Goal: Task Accomplishment & Management: Manage account settings

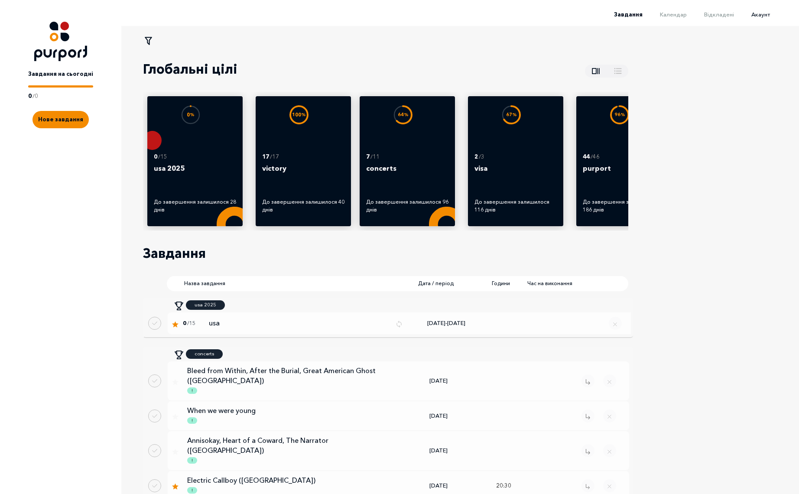
click at [766, 15] on span "Акаунт" at bounding box center [760, 14] width 19 height 7
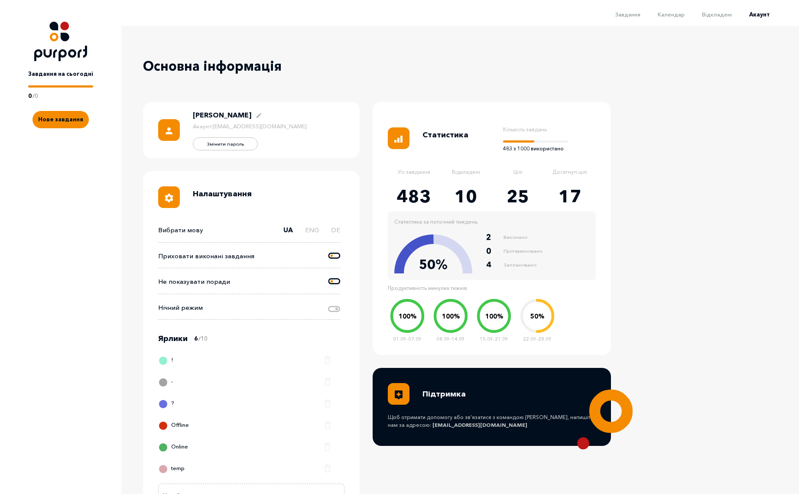
click at [332, 257] on icon at bounding box center [334, 255] width 12 height 6
click at [328, 251] on input "Change done tasks visibility" at bounding box center [328, 251] width 0 height 0
click at [630, 16] on span "Завдання" at bounding box center [627, 14] width 25 height 7
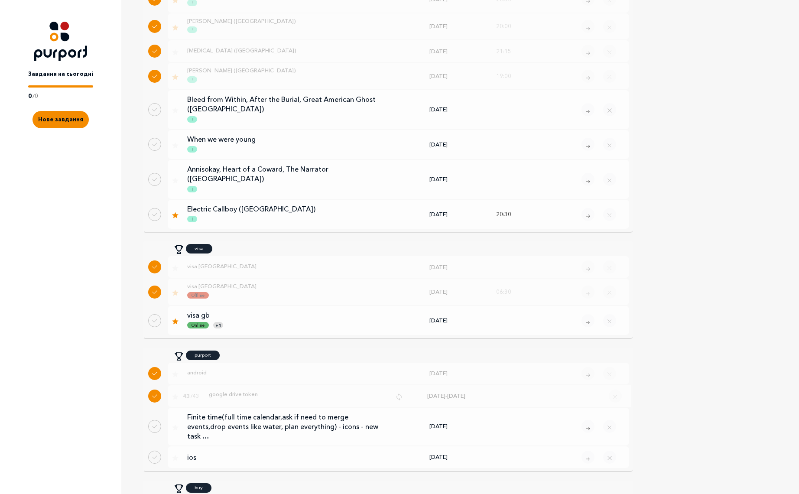
scroll to position [738, 0]
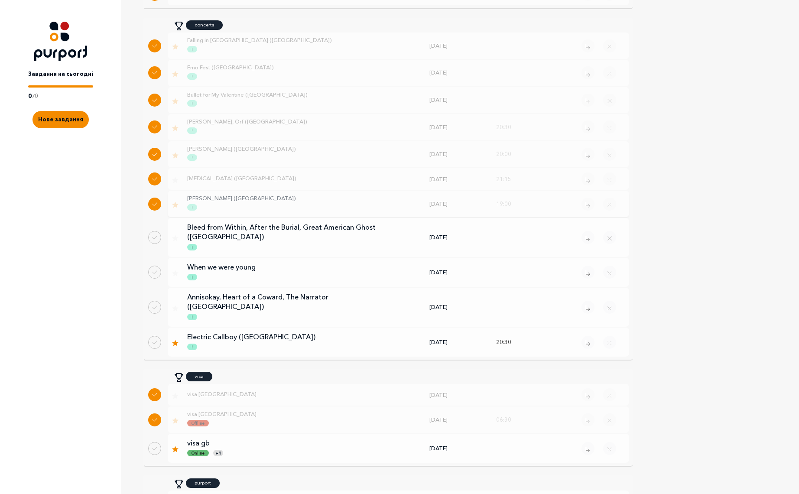
click at [278, 202] on p "My Chemical Romance (Toronto)" at bounding box center [284, 198] width 195 height 7
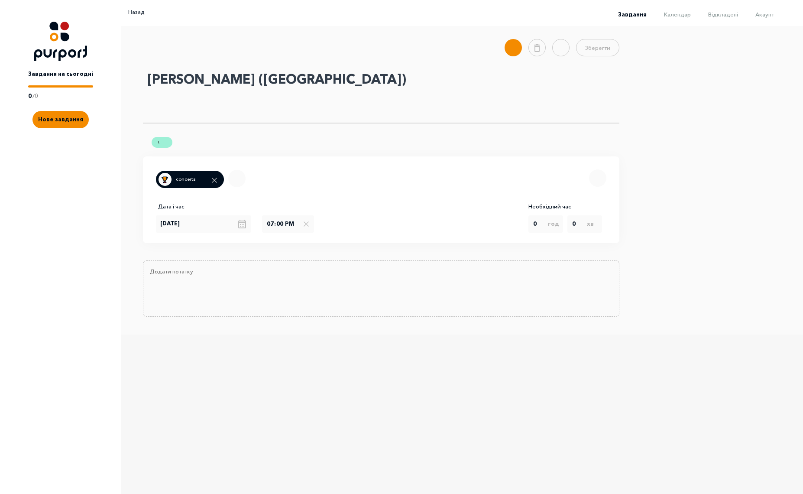
click at [277, 71] on textarea "My Chemical Romance (Toronto)" at bounding box center [381, 95] width 477 height 56
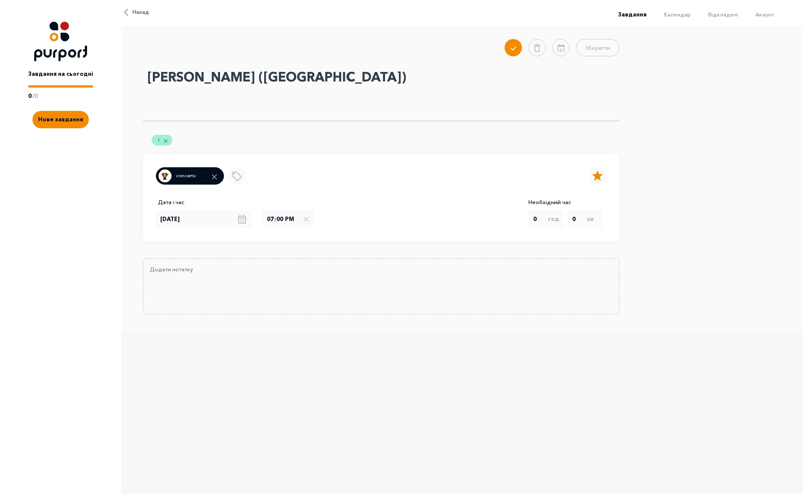
click at [277, 71] on textarea "My Chemical Romance (Toronto)" at bounding box center [381, 93] width 477 height 56
click at [139, 8] on span "Назад" at bounding box center [141, 12] width 16 height 9
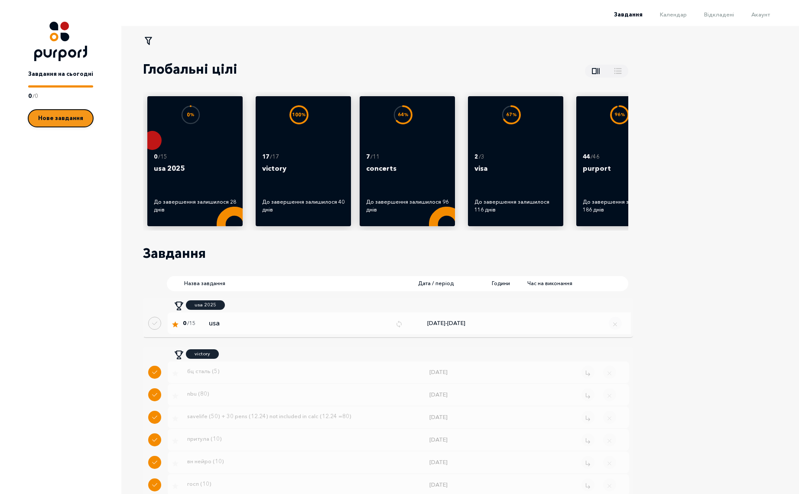
click at [61, 118] on span "Нове завдання" at bounding box center [60, 117] width 45 height 7
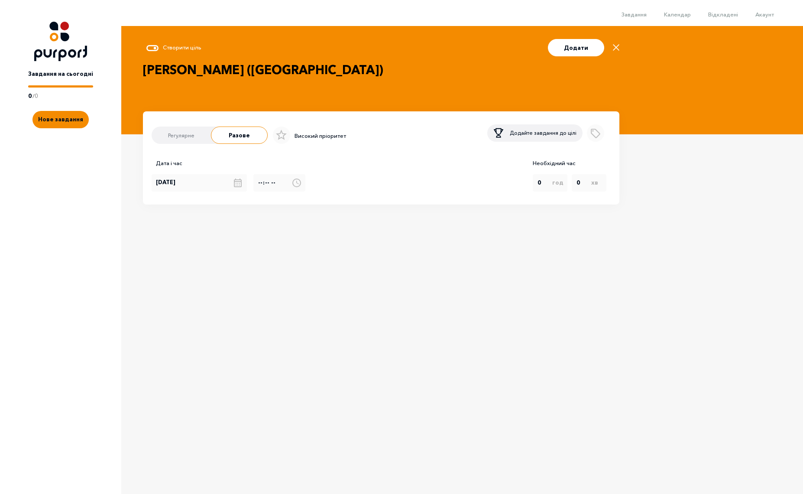
click at [312, 71] on textarea "My Chemical Romance (Toronto)" at bounding box center [381, 79] width 477 height 37
type textarea "[PERSON_NAME] ([GEOGRAPHIC_DATA])"
click at [312, 138] on p "Високий пріоритет" at bounding box center [321, 136] width 52 height 9
click at [280, 138] on icon at bounding box center [281, 134] width 11 height 11
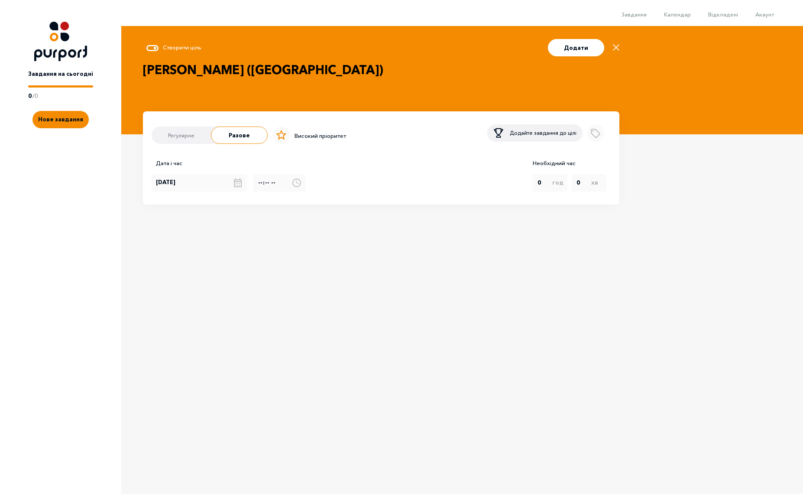
click at [273, 136] on input "Select importance" at bounding box center [270, 135] width 6 height 0
checkbox input "true"
click at [525, 133] on p "Додайте завдання до цілі" at bounding box center [543, 133] width 67 height 8
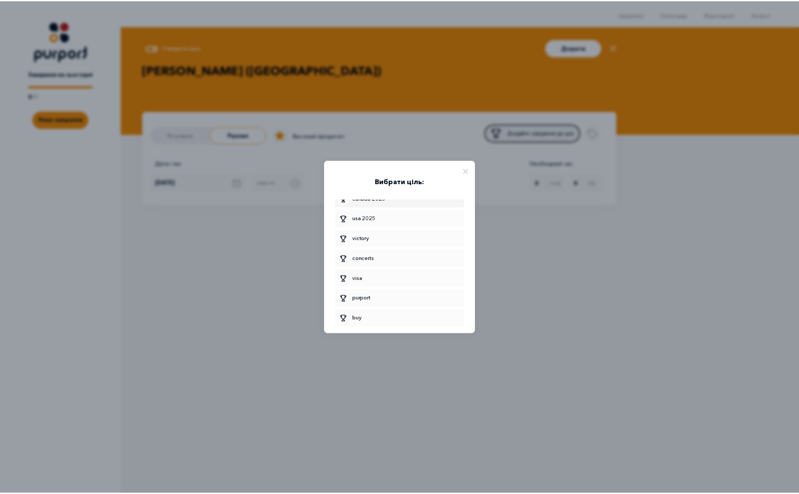
scroll to position [364, 0]
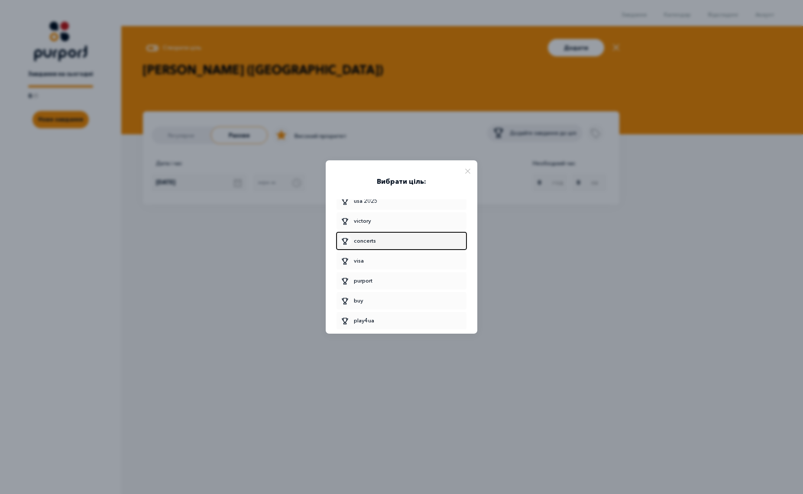
click at [375, 234] on span "concerts" at bounding box center [402, 240] width 126 height 13
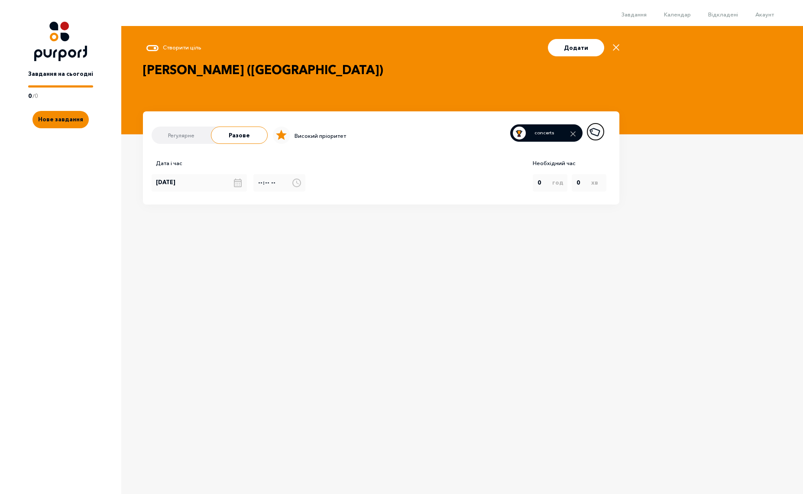
click at [595, 135] on icon "Add label" at bounding box center [595, 131] width 15 height 15
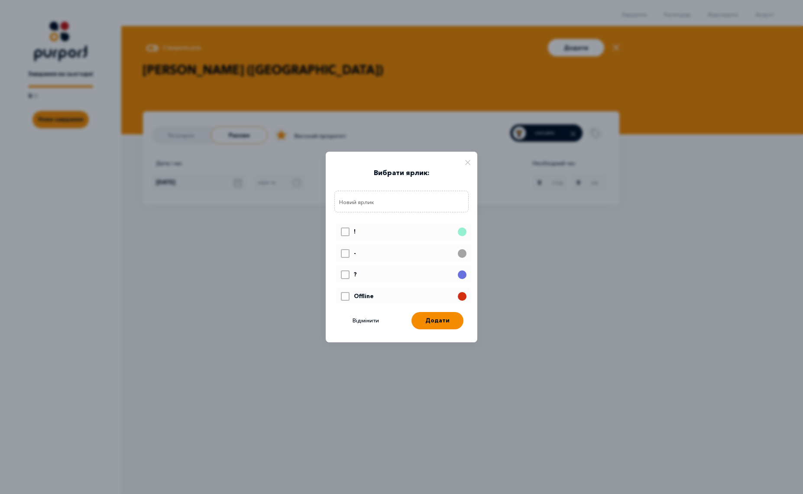
click at [345, 233] on icon at bounding box center [346, 232] width 8 height 7
click at [341, 226] on input "Select label" at bounding box center [341, 225] width 0 height 0
checkbox input "true"
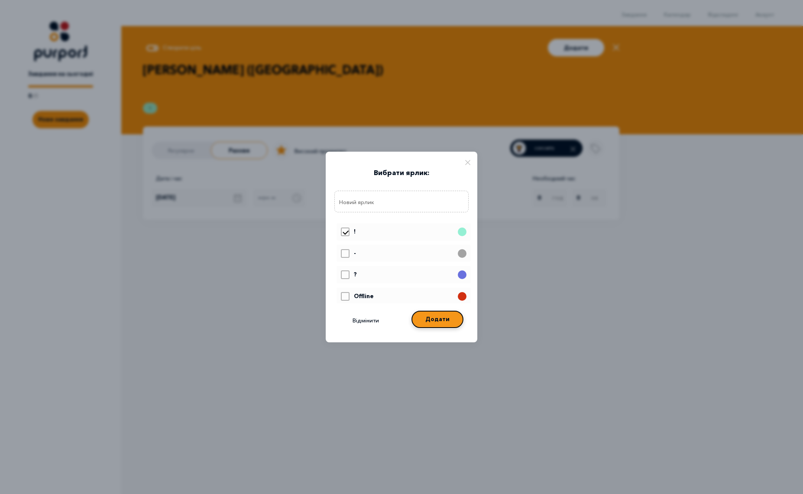
click at [445, 326] on button "Додати" at bounding box center [438, 319] width 52 height 17
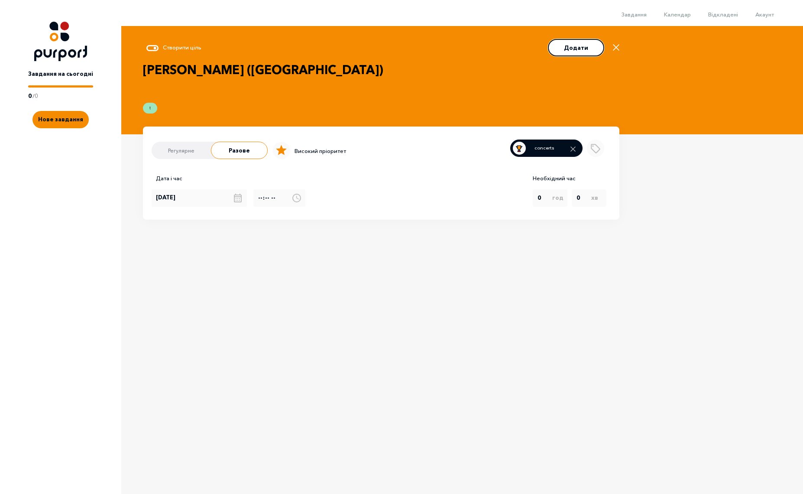
click at [588, 51] on button "Додати" at bounding box center [576, 47] width 56 height 17
checkbox input "false"
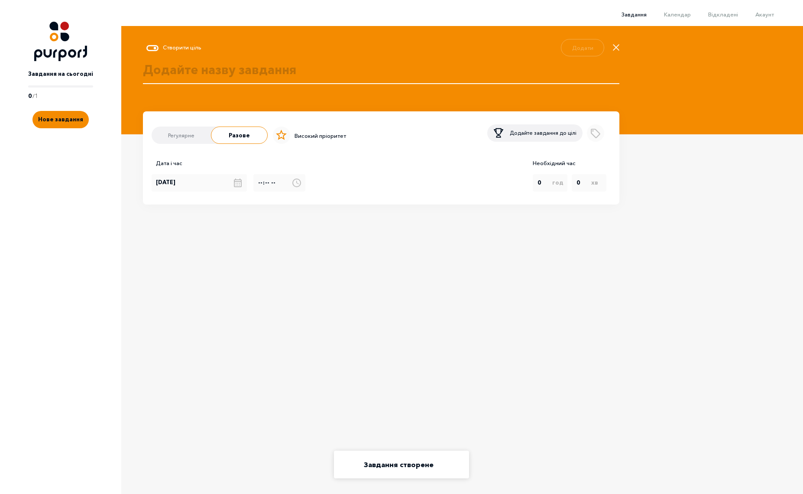
click at [638, 13] on span "Завдання" at bounding box center [634, 14] width 25 height 7
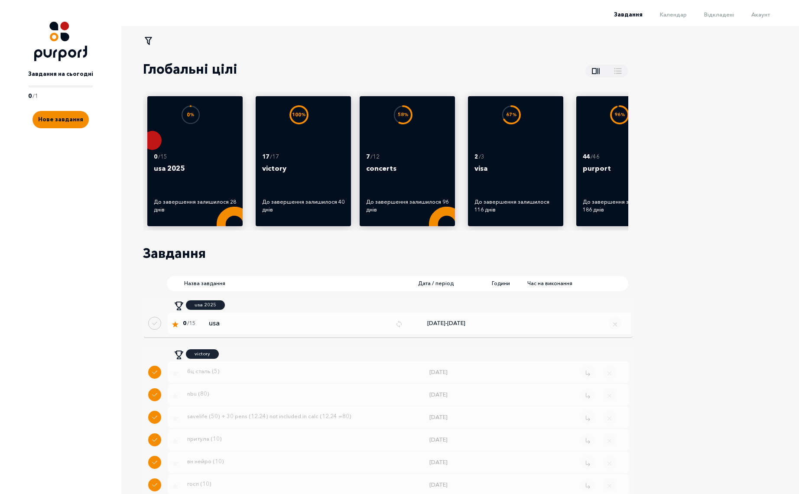
click at [774, 14] on div "Завдання Календар Відкладені Акаунт" at bounding box center [396, 17] width 792 height 17
click at [767, 16] on span "Акаунт" at bounding box center [760, 14] width 19 height 7
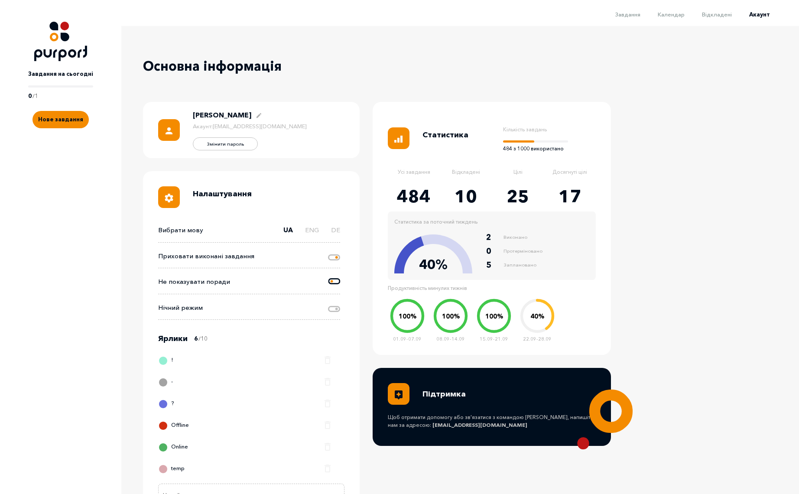
click at [333, 259] on icon at bounding box center [334, 257] width 12 height 6
click at [328, 251] on input "Change done tasks visibility" at bounding box center [328, 251] width 0 height 0
click at [633, 10] on li "Завдання" at bounding box center [619, 14] width 42 height 10
click at [639, 15] on span "Завдання" at bounding box center [627, 14] width 25 height 7
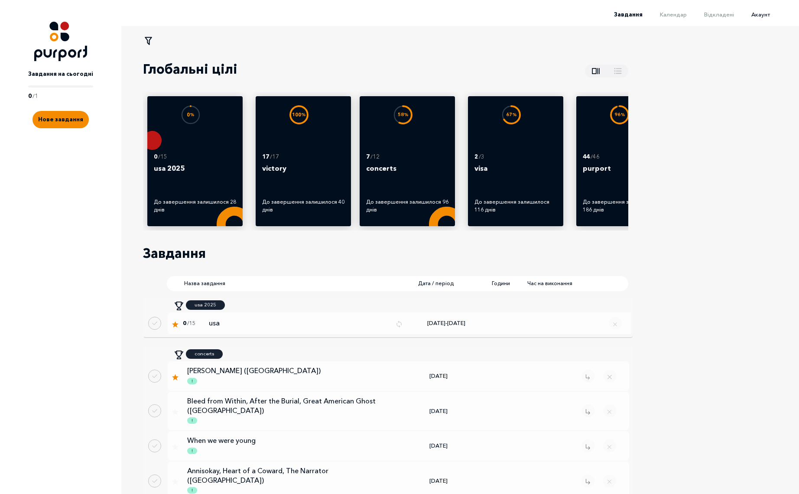
click at [770, 13] on span "Акаунт" at bounding box center [760, 14] width 19 height 7
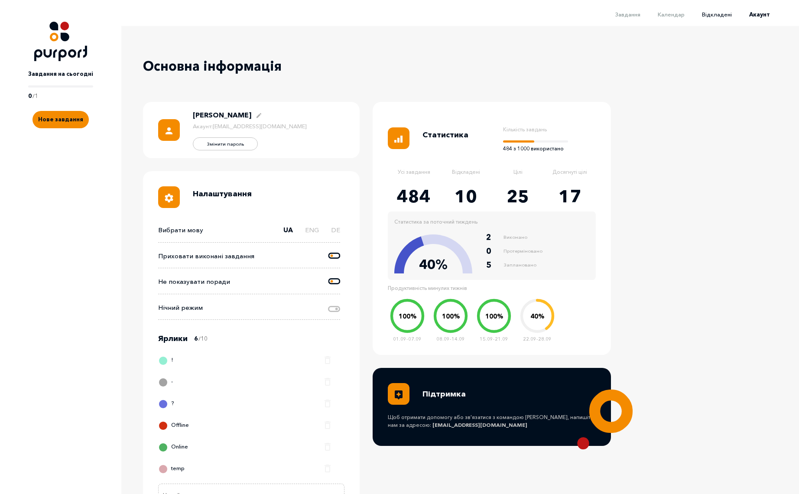
click at [725, 14] on span "Відкладені" at bounding box center [717, 14] width 30 height 7
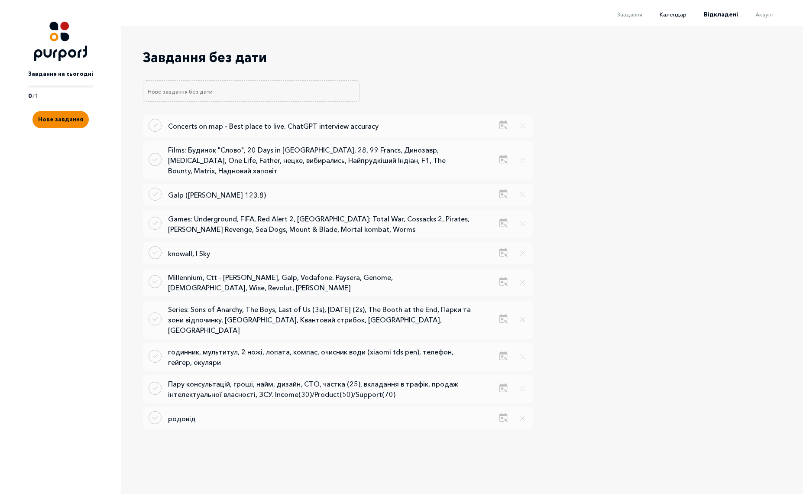
click at [675, 16] on span "Календар" at bounding box center [673, 14] width 27 height 7
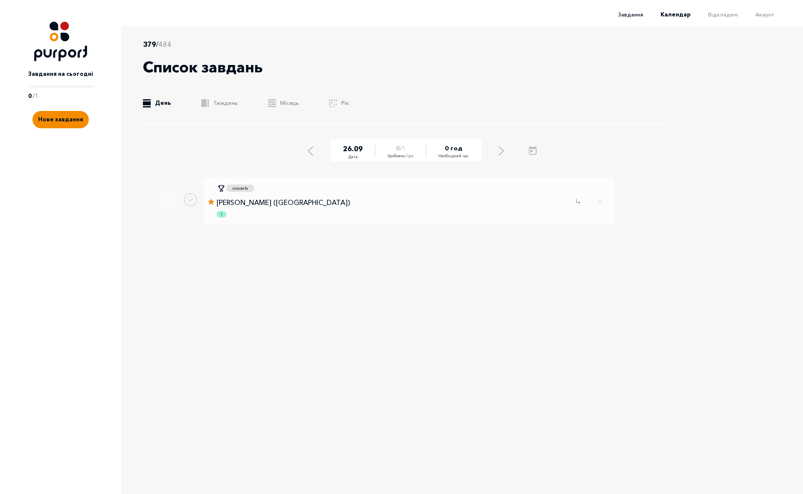
click at [629, 16] on span "Завдання" at bounding box center [630, 14] width 25 height 7
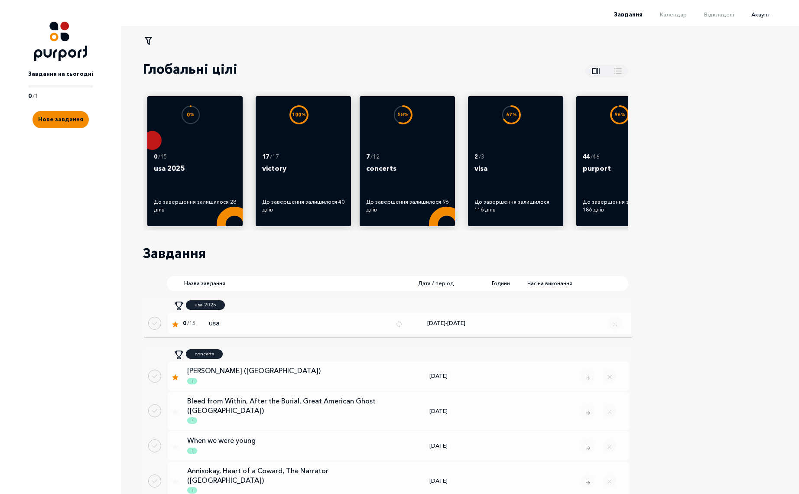
click at [769, 15] on span "Акаунт" at bounding box center [760, 14] width 19 height 7
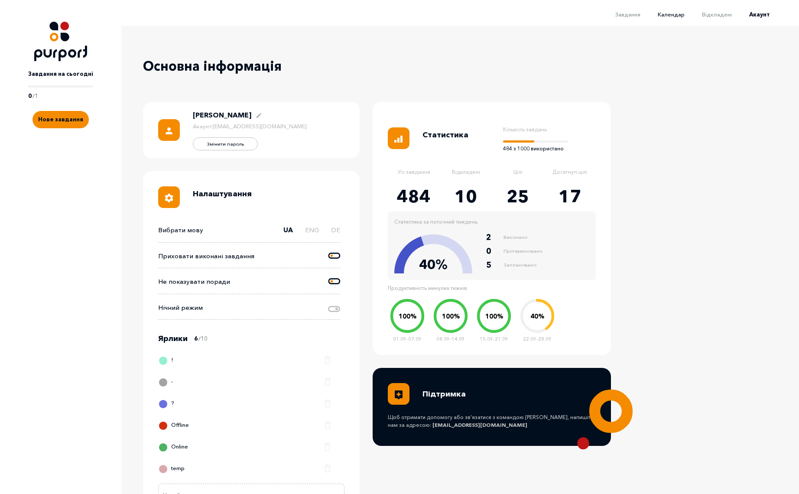
click at [663, 13] on span "Календар" at bounding box center [671, 14] width 27 height 7
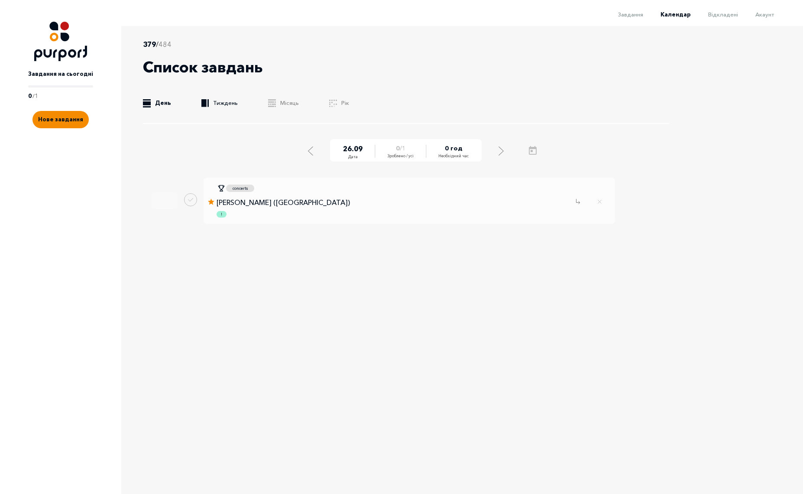
click at [208, 102] on link ".b{fill:#F48B00;} Тиждень" at bounding box center [219, 103] width 36 height 9
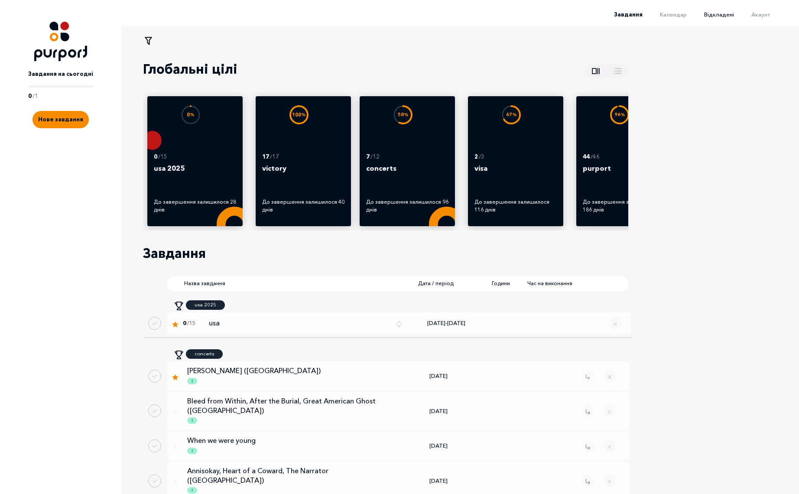
click at [727, 15] on span "Відкладені" at bounding box center [719, 14] width 30 height 7
